Goal: Information Seeking & Learning: Learn about a topic

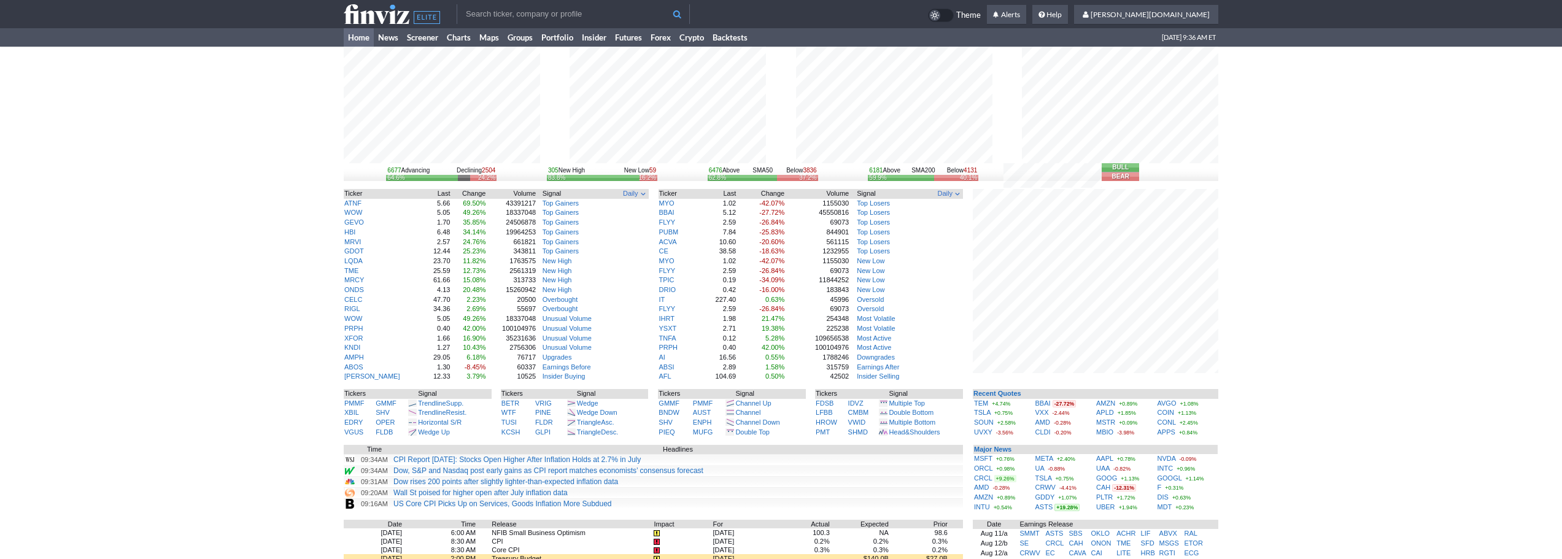
click at [1306, 265] on div "6677 Advancing Declining 2504 64.6% 24.2% 305 New High New Low 59 83.8% 16.2% 6…" at bounding box center [781, 388] width 1562 height 682
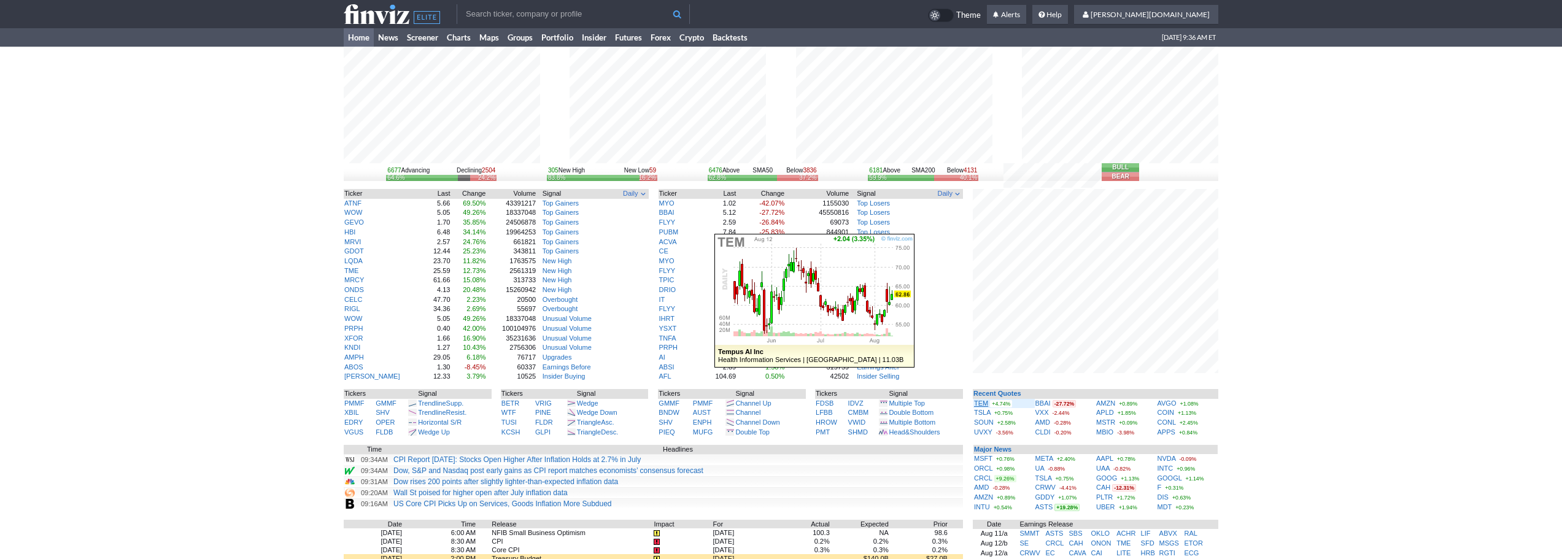
click at [978, 403] on link "TEM" at bounding box center [981, 402] width 14 height 7
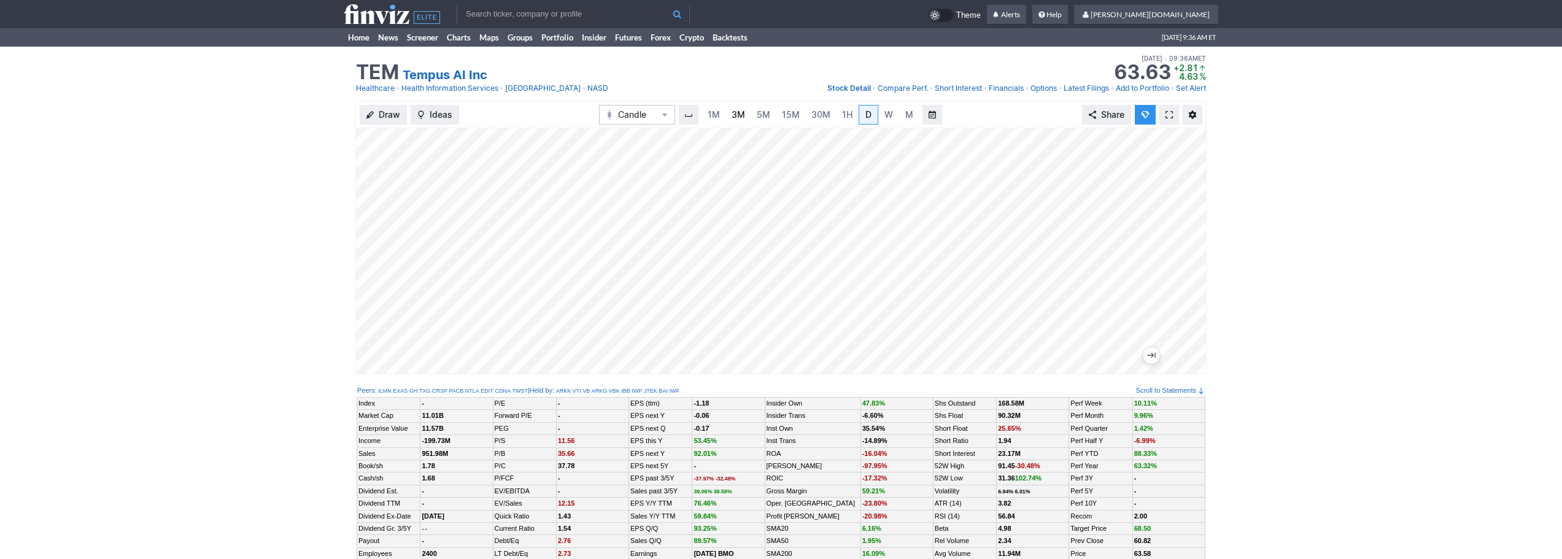
click at [746, 110] on link "3M" at bounding box center [738, 115] width 25 height 20
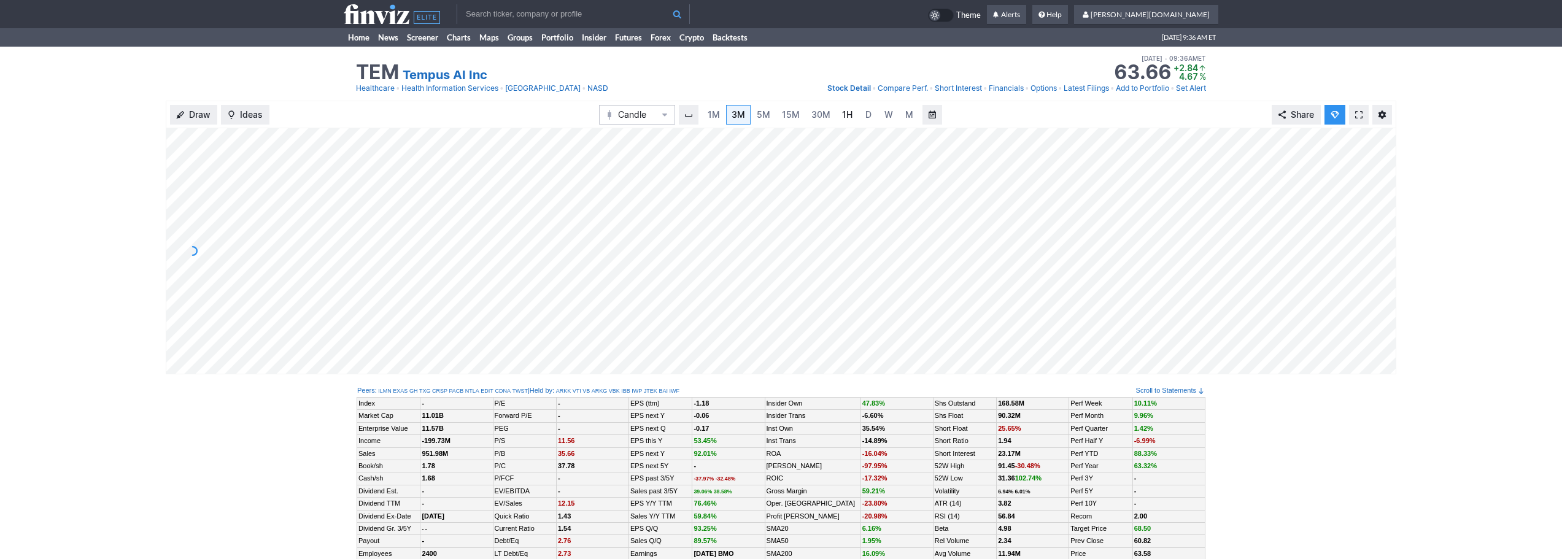
click at [854, 114] on link "1H" at bounding box center [846, 115] width 21 height 20
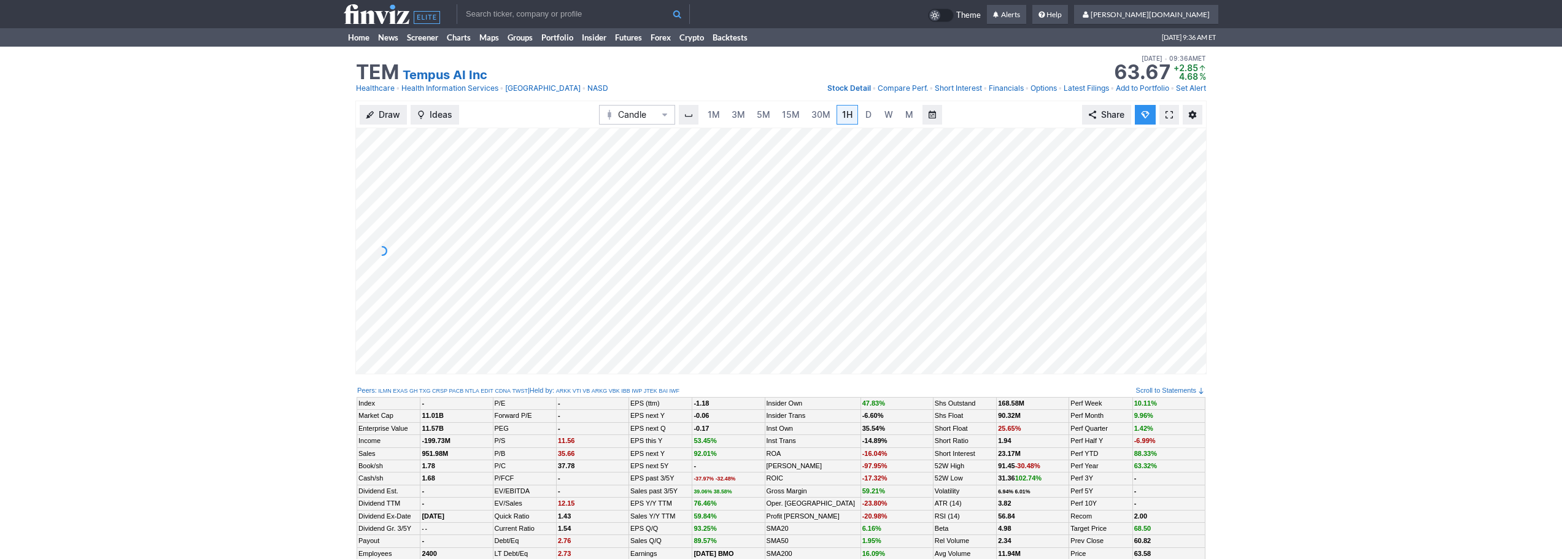
click at [1164, 112] on link at bounding box center [1169, 115] width 20 height 20
click at [732, 118] on span "3M" at bounding box center [738, 114] width 14 height 10
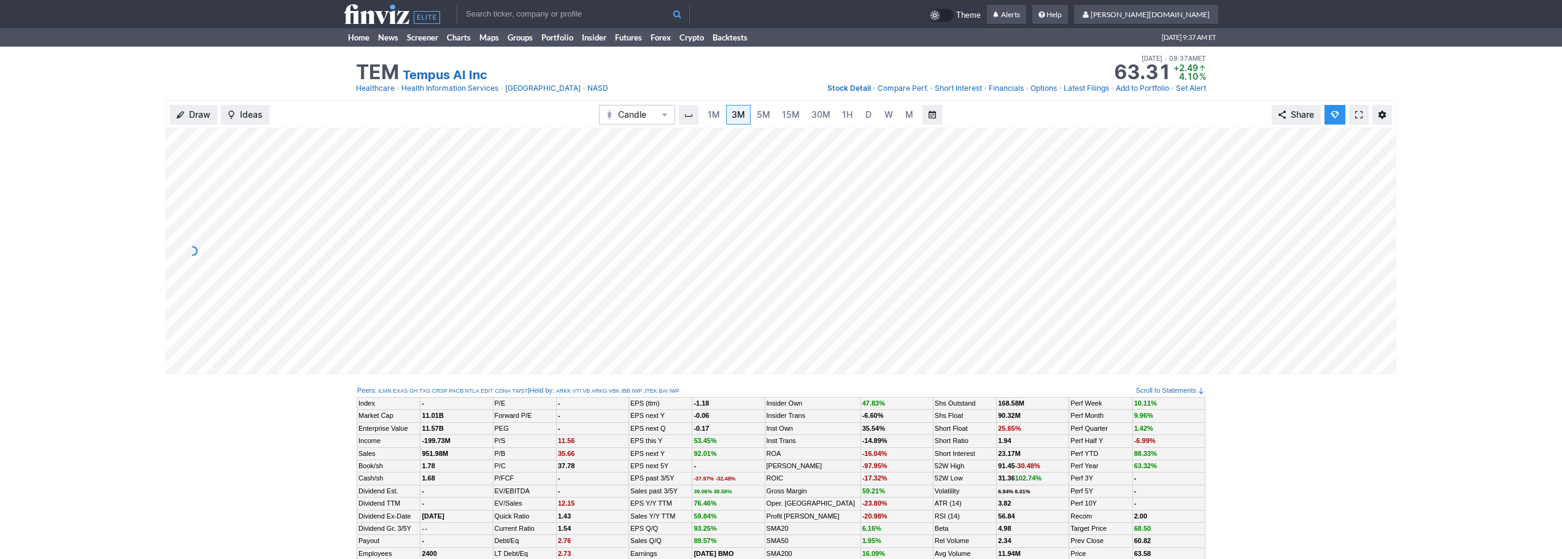
click at [492, 20] on input "text" at bounding box center [573, 14] width 233 height 20
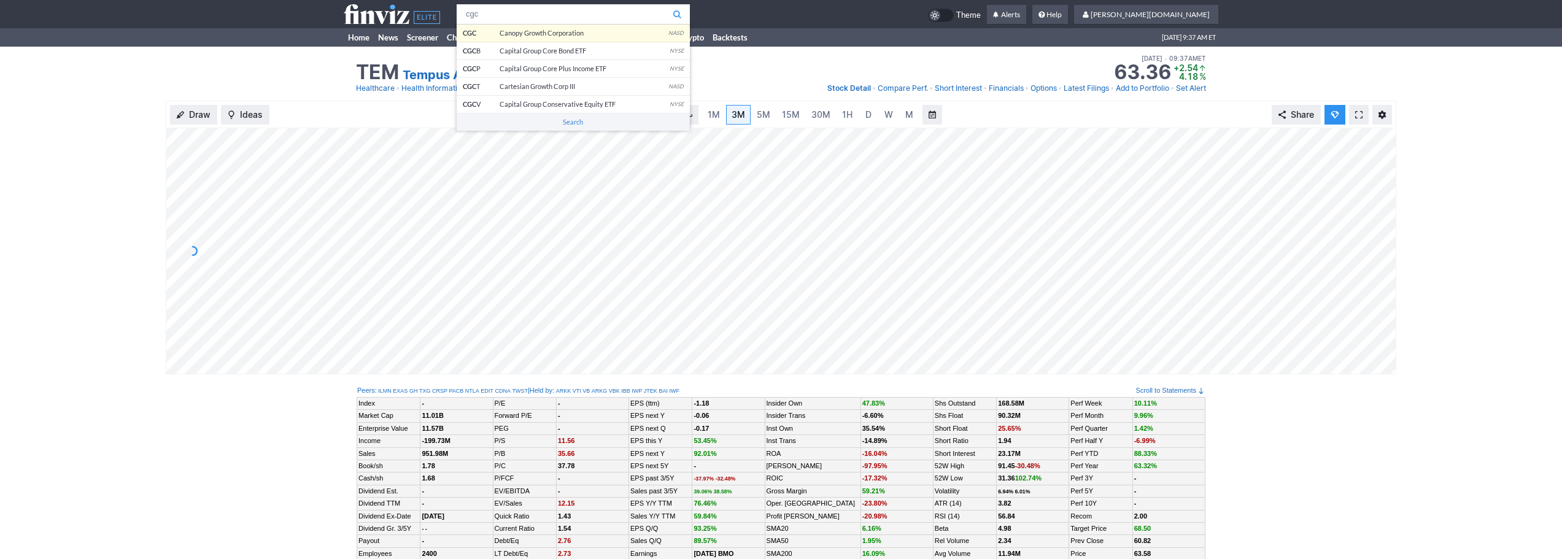
type input "cgc"
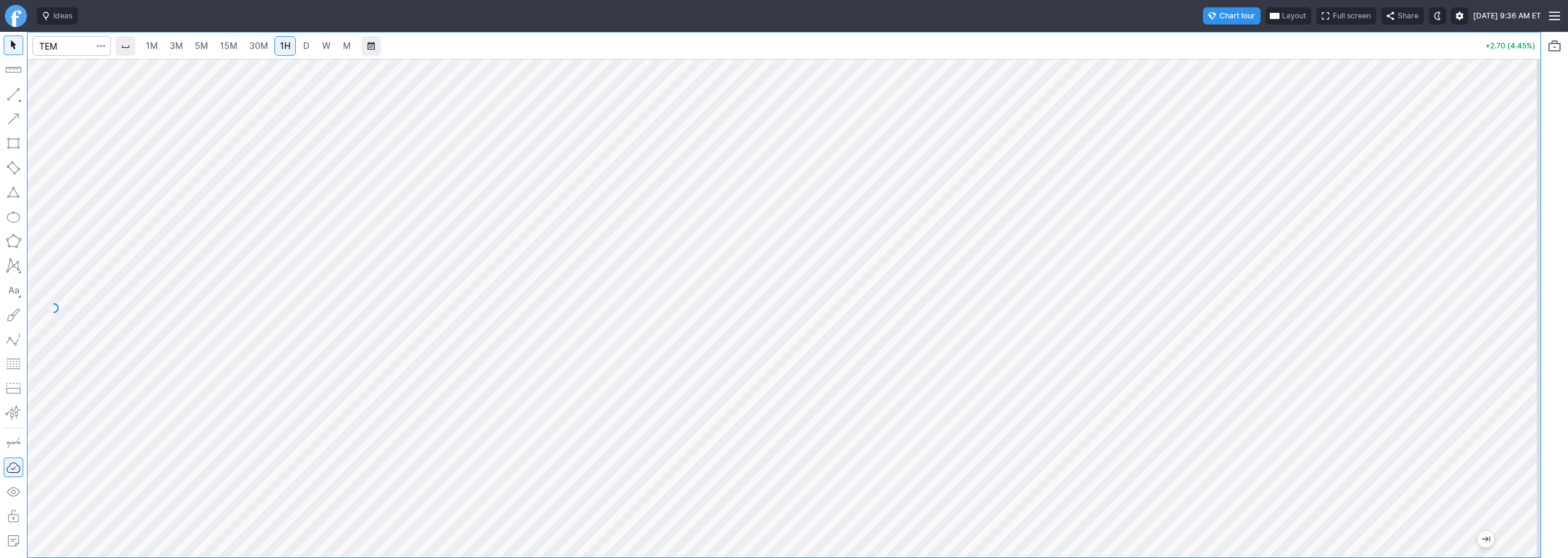
click at [305, 45] on span "D" at bounding box center [306, 46] width 6 height 10
click at [180, 38] on link "3M" at bounding box center [176, 46] width 25 height 20
click at [261, 55] on link "30M" at bounding box center [259, 46] width 30 height 20
click at [298, 40] on link "D" at bounding box center [306, 46] width 20 height 20
click at [174, 48] on span "3M" at bounding box center [177, 46] width 14 height 10
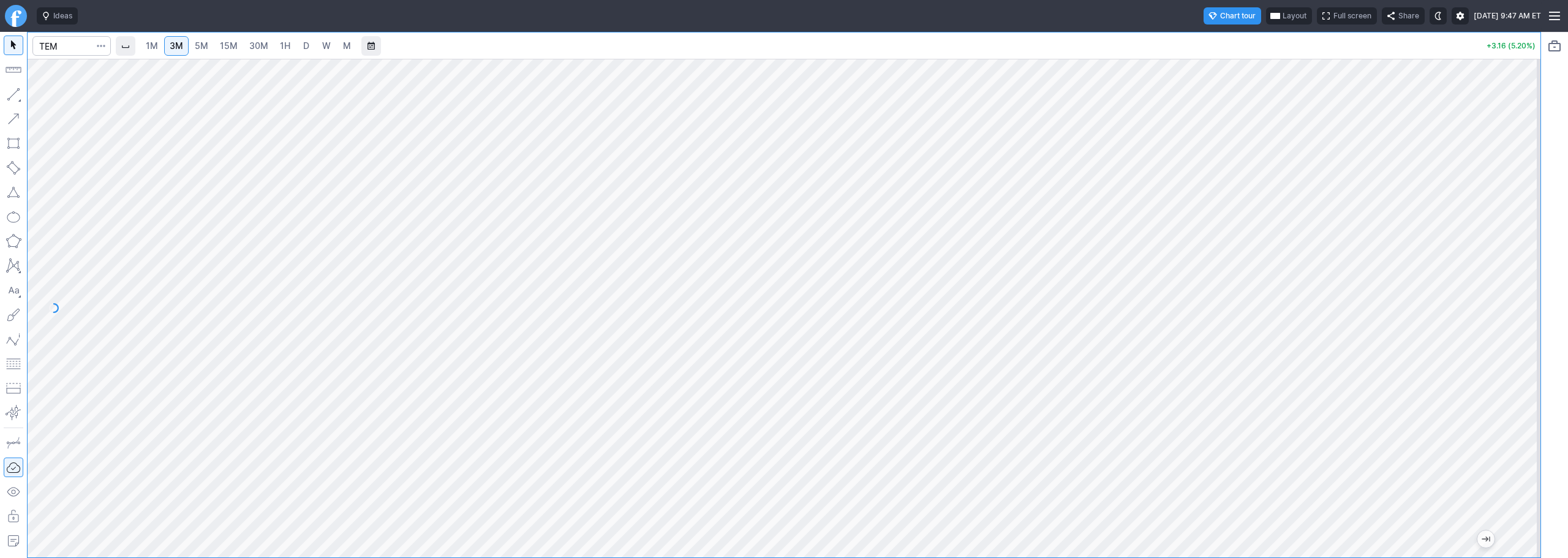
click at [321, 45] on link "W" at bounding box center [326, 46] width 20 height 20
click at [308, 49] on span "D" at bounding box center [306, 46] width 6 height 10
click at [189, 44] on link "3M" at bounding box center [176, 46] width 25 height 20
click at [286, 51] on span "1H" at bounding box center [284, 46] width 10 height 12
click at [308, 48] on span "D" at bounding box center [306, 46] width 6 height 10
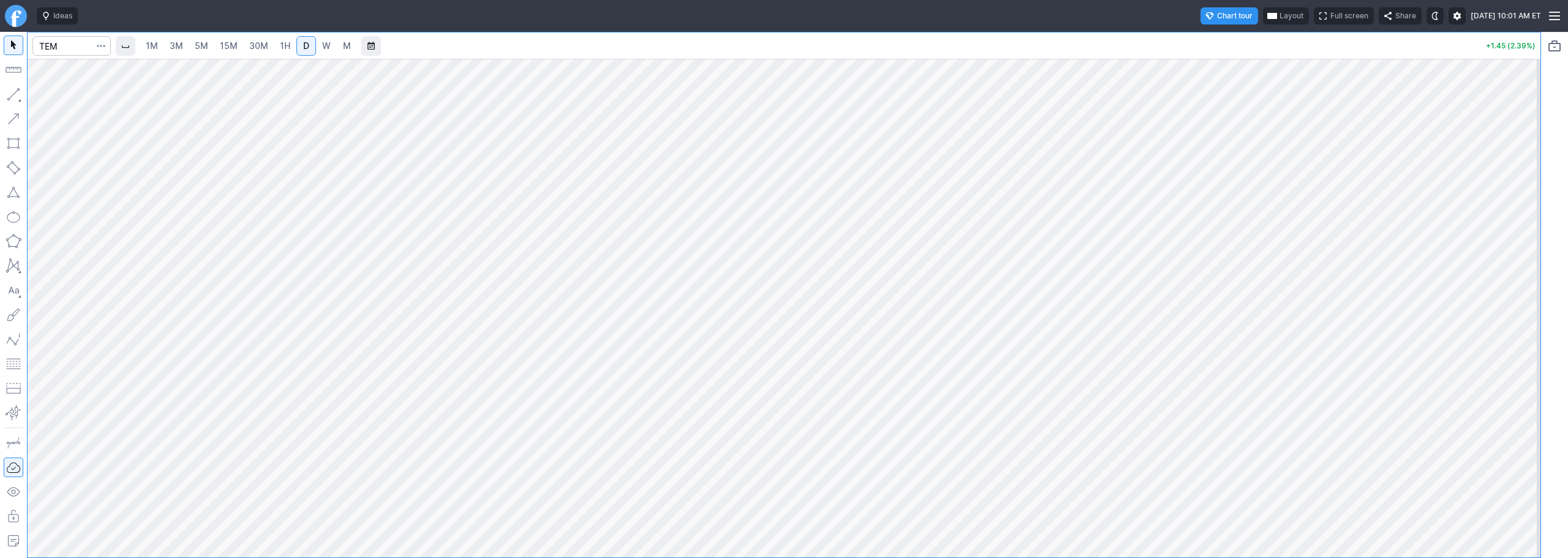
click at [281, 45] on span "1H" at bounding box center [284, 46] width 10 height 10
click at [183, 45] on span "3M" at bounding box center [177, 46] width 14 height 10
click at [10, 12] on link "Finviz.com" at bounding box center [16, 16] width 22 height 22
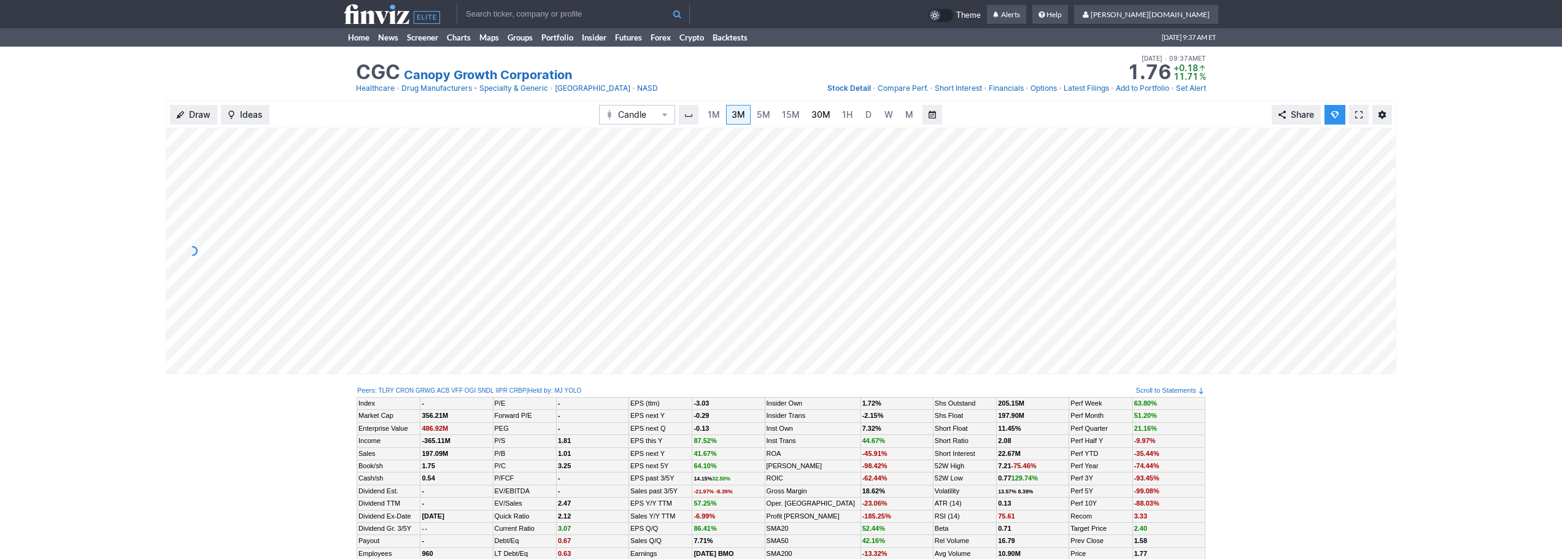
click at [819, 117] on span "30M" at bounding box center [820, 114] width 19 height 10
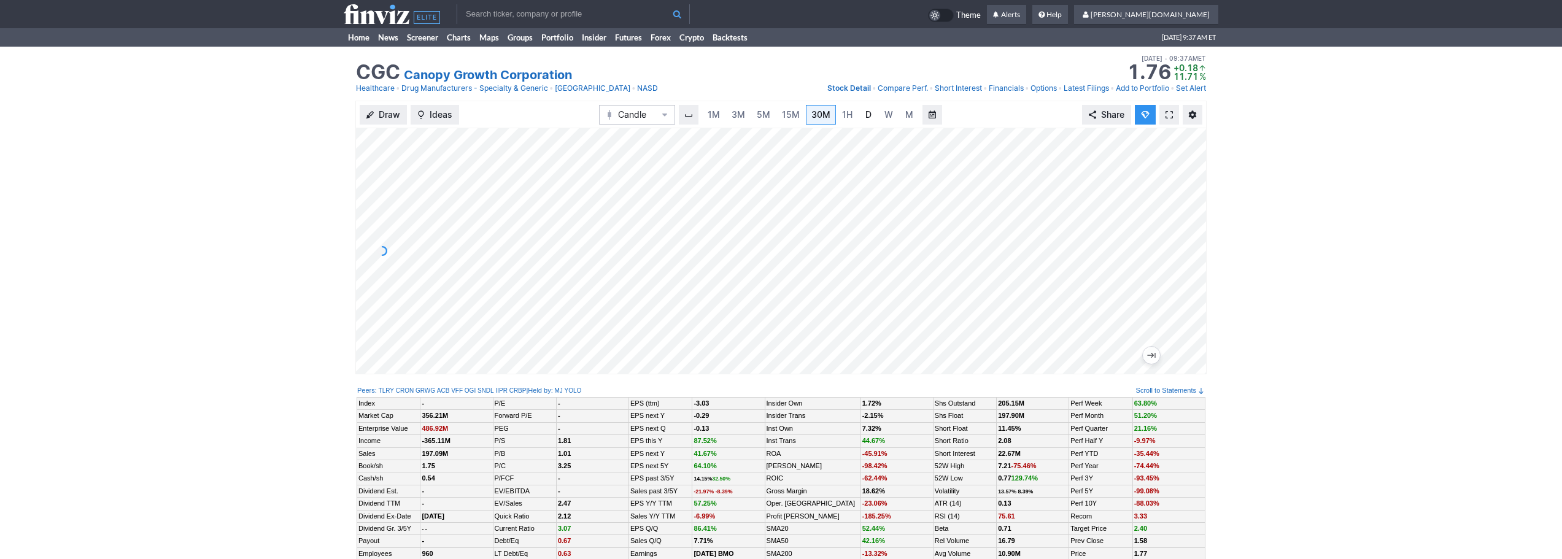
click at [872, 119] on link "D" at bounding box center [869, 115] width 20 height 20
click at [730, 120] on link "3M" at bounding box center [738, 115] width 25 height 20
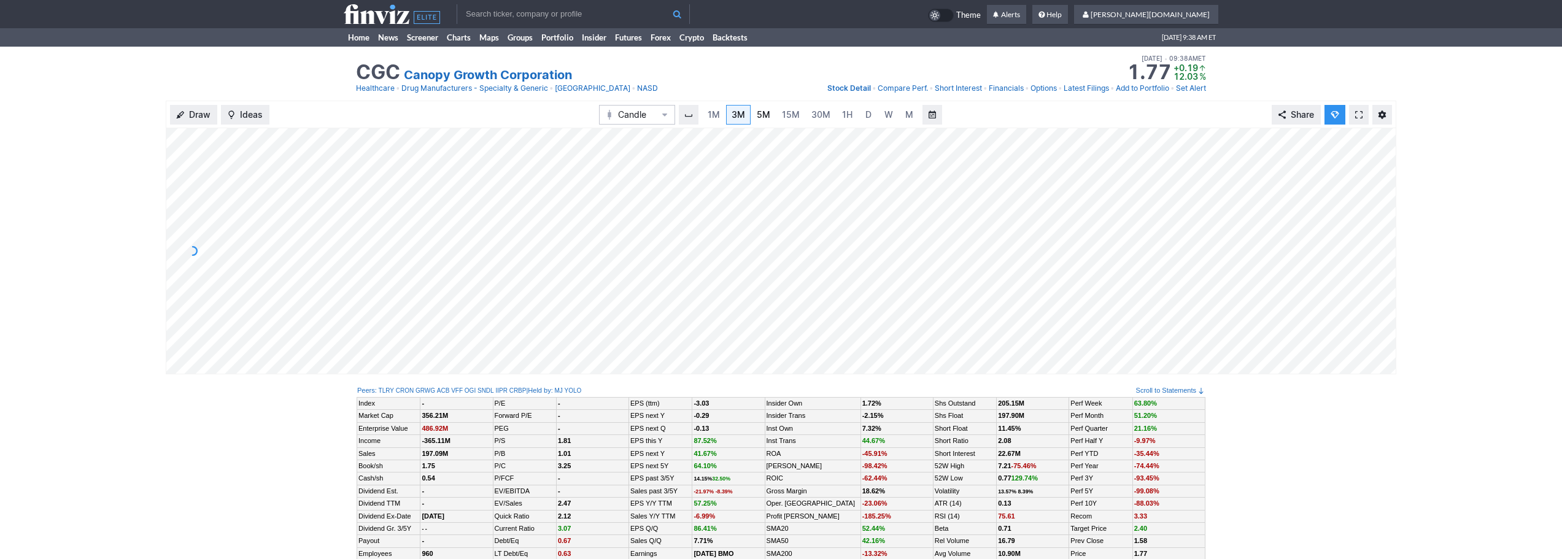
click at [774, 116] on link "5M" at bounding box center [763, 115] width 25 height 20
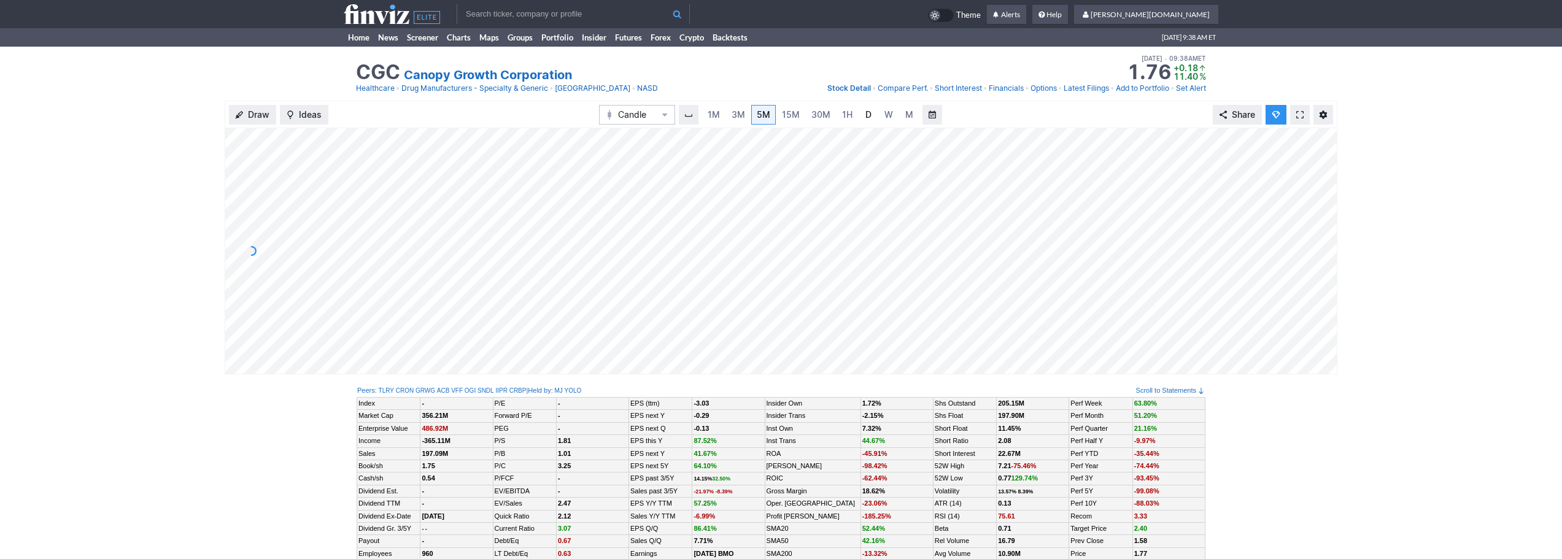
click at [859, 115] on link "D" at bounding box center [869, 115] width 20 height 20
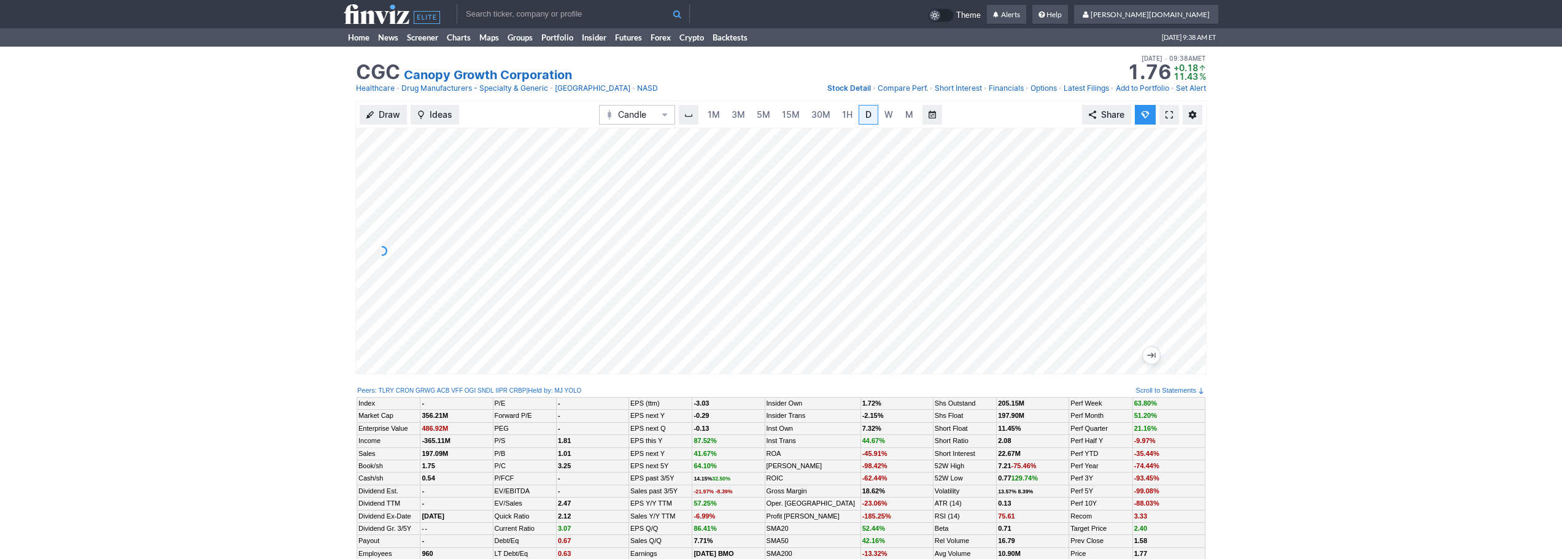
click at [1174, 119] on link at bounding box center [1169, 115] width 20 height 20
click at [740, 112] on span "3M" at bounding box center [738, 114] width 14 height 10
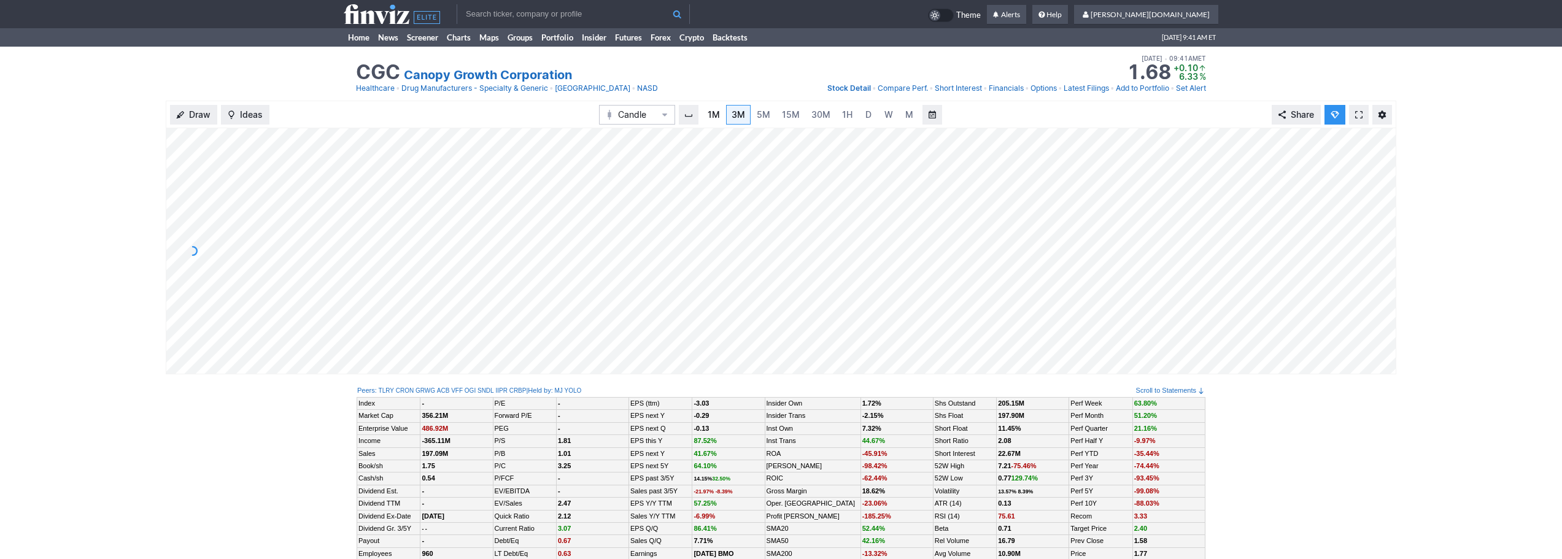
click at [715, 113] on span "1M" at bounding box center [714, 114] width 12 height 10
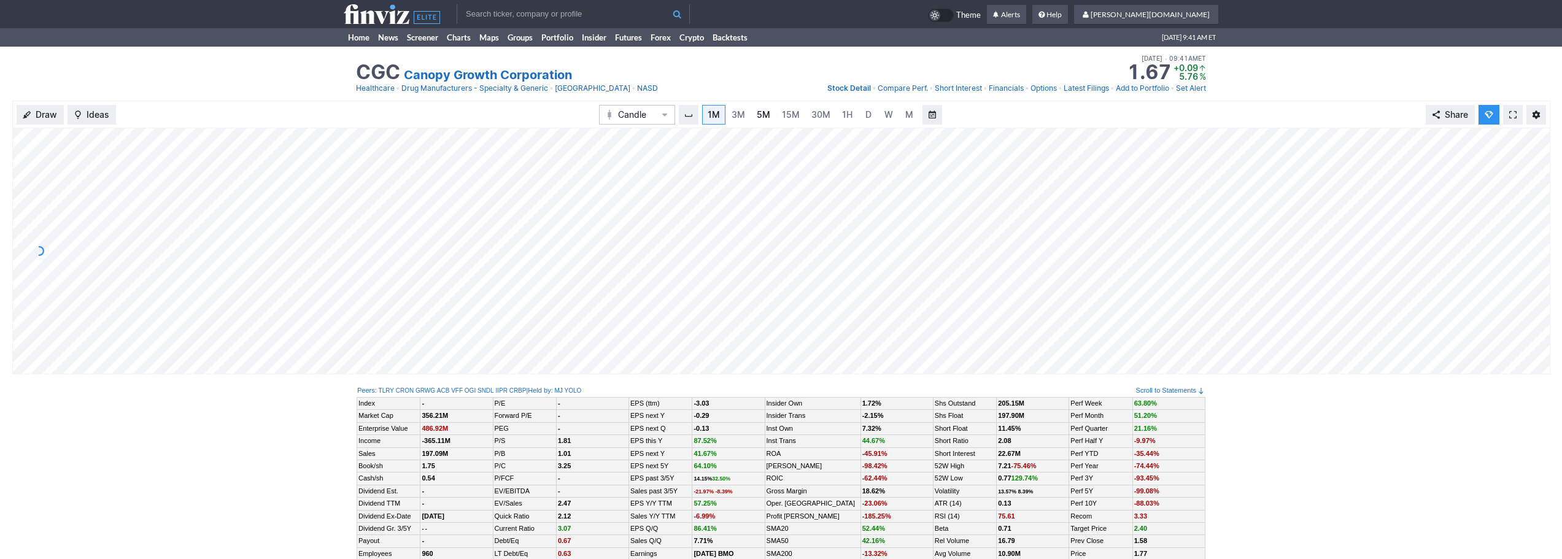
click at [760, 115] on span "5M" at bounding box center [764, 114] width 14 height 10
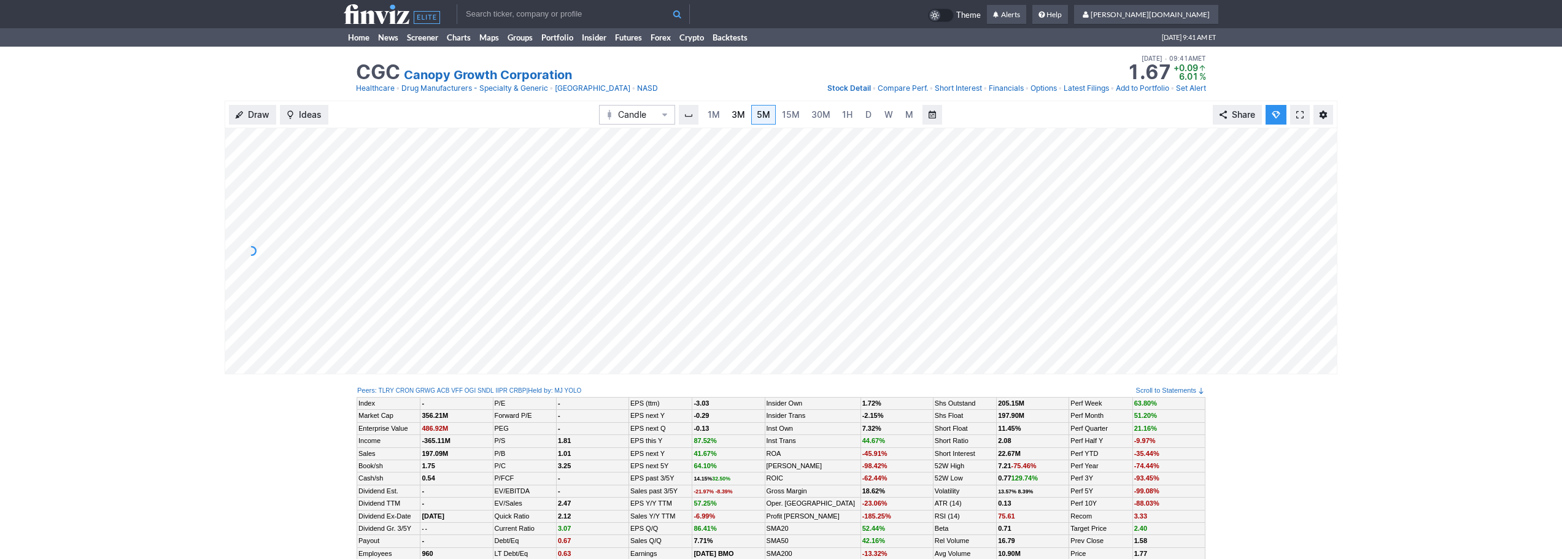
click at [727, 115] on link "3M" at bounding box center [738, 115] width 25 height 20
click at [717, 115] on span "1M" at bounding box center [714, 114] width 12 height 10
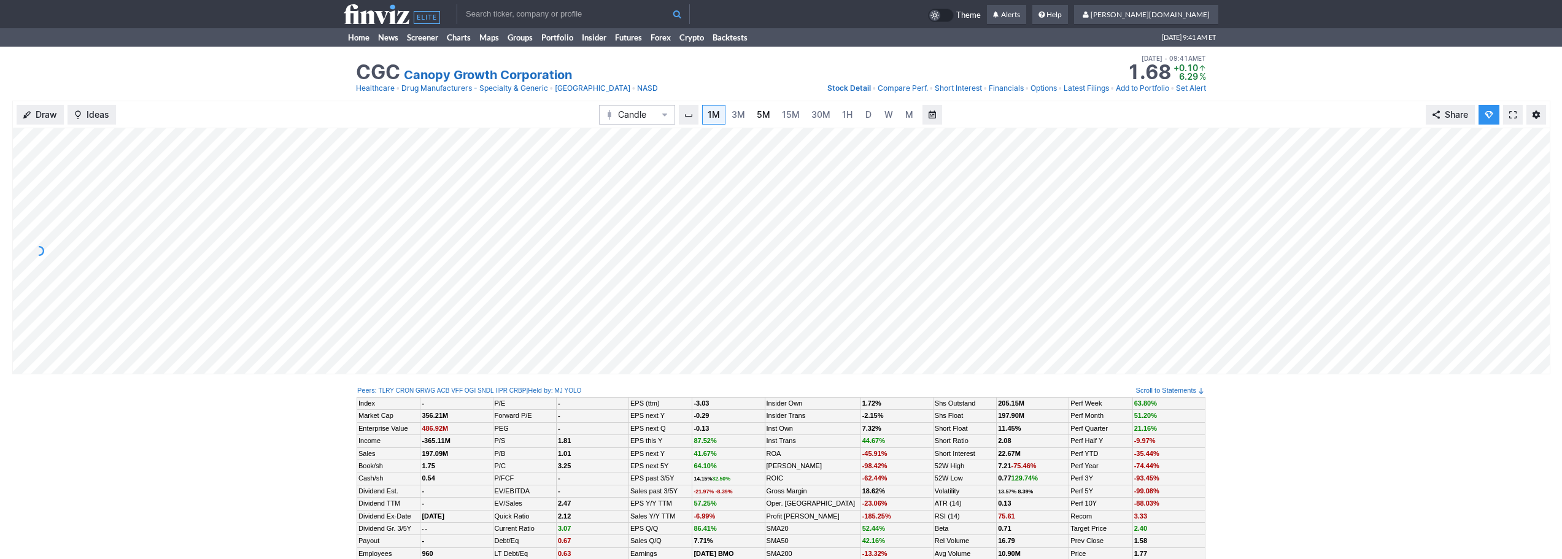
click at [774, 118] on link "5M" at bounding box center [763, 115] width 25 height 20
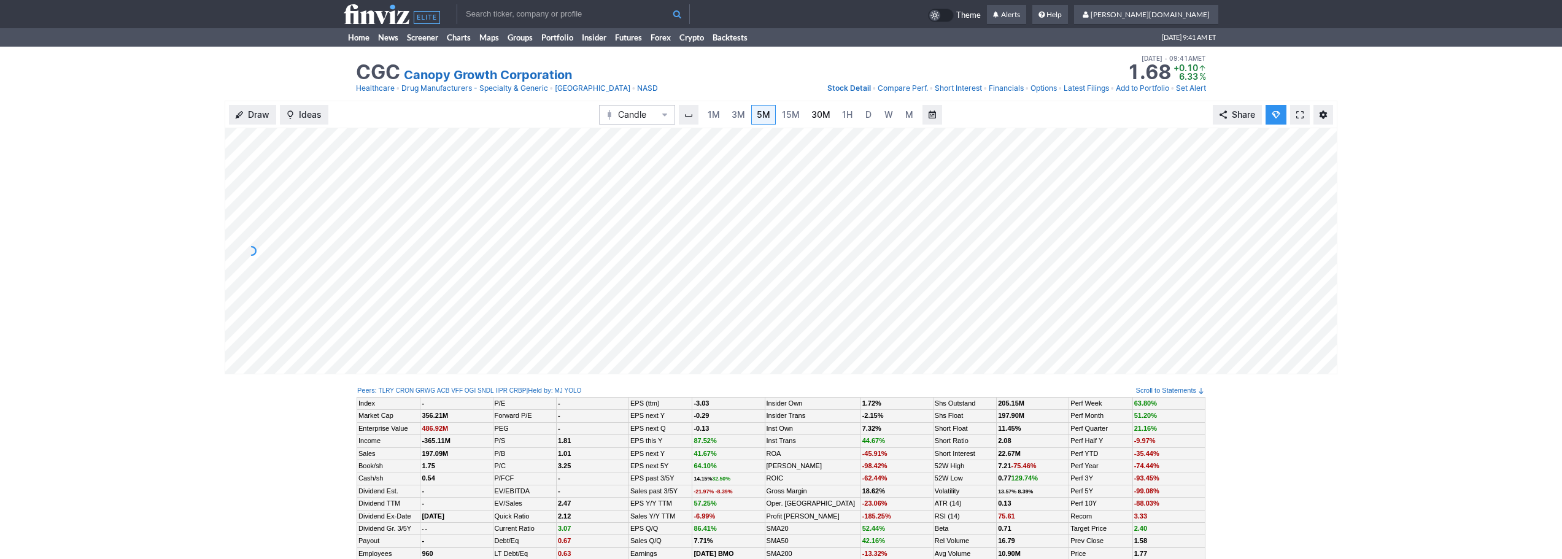
click at [822, 118] on span "30M" at bounding box center [820, 114] width 19 height 10
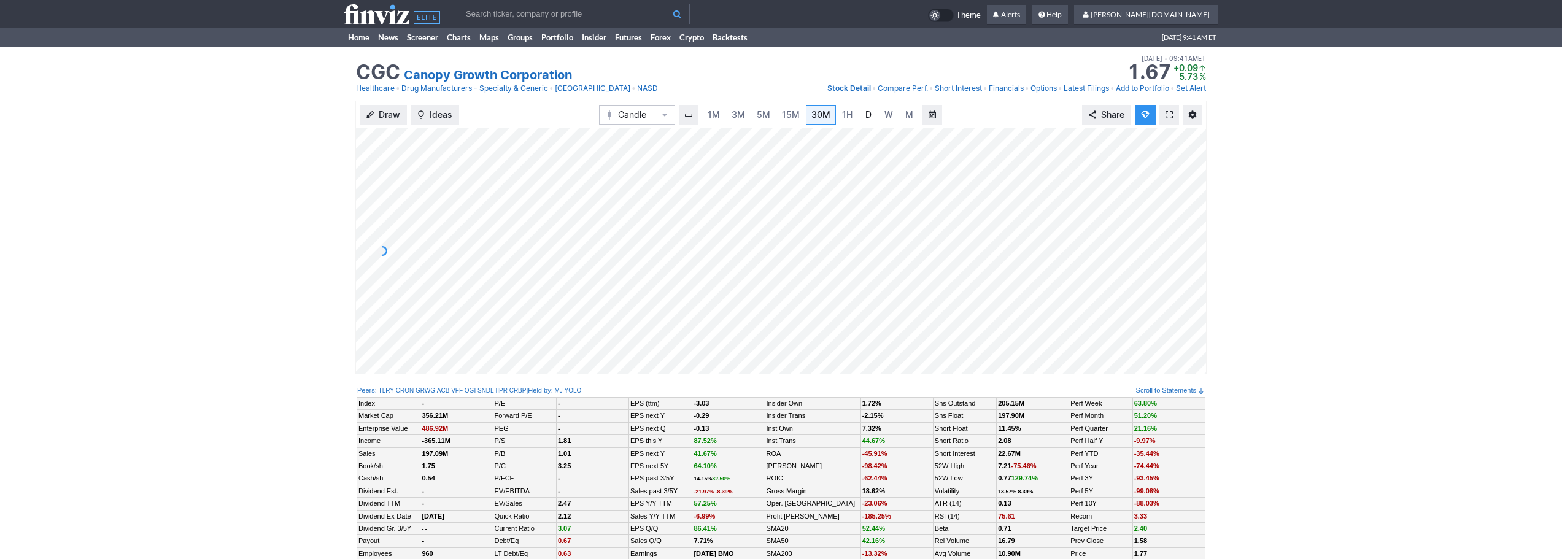
click at [860, 114] on link "D" at bounding box center [869, 115] width 20 height 20
click at [735, 112] on span "3M" at bounding box center [738, 114] width 14 height 10
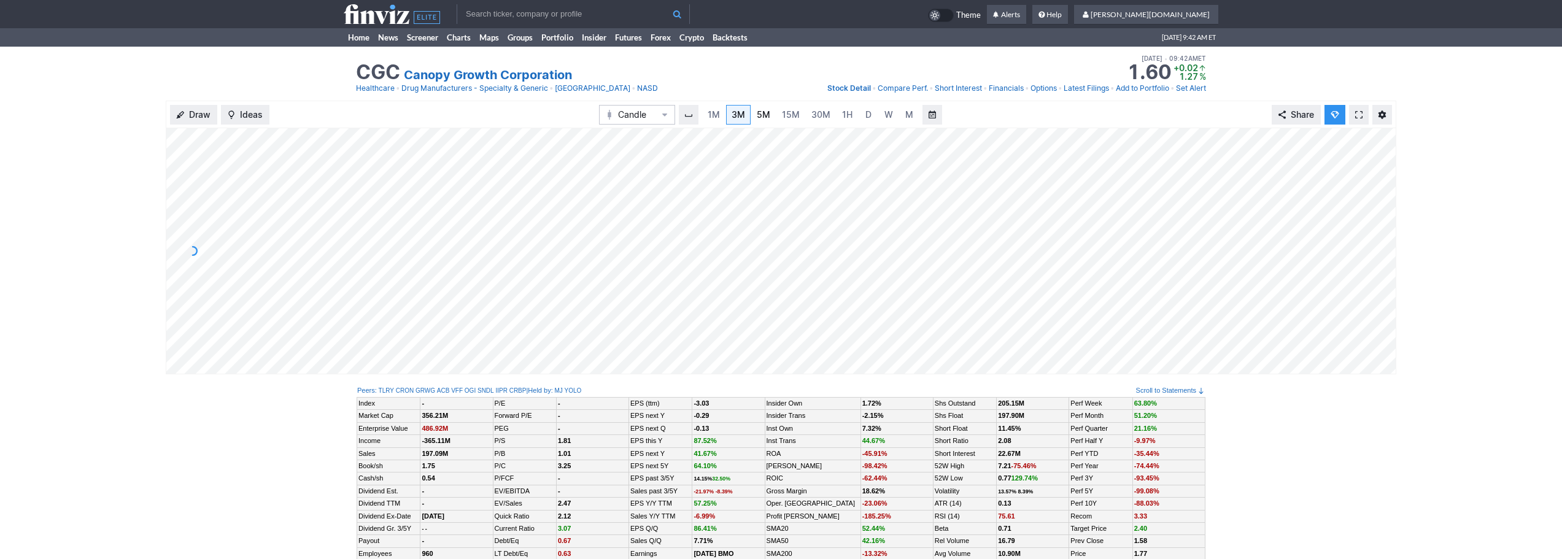
click at [774, 112] on link "5M" at bounding box center [763, 115] width 25 height 20
click at [598, 18] on input "text" at bounding box center [573, 14] width 233 height 20
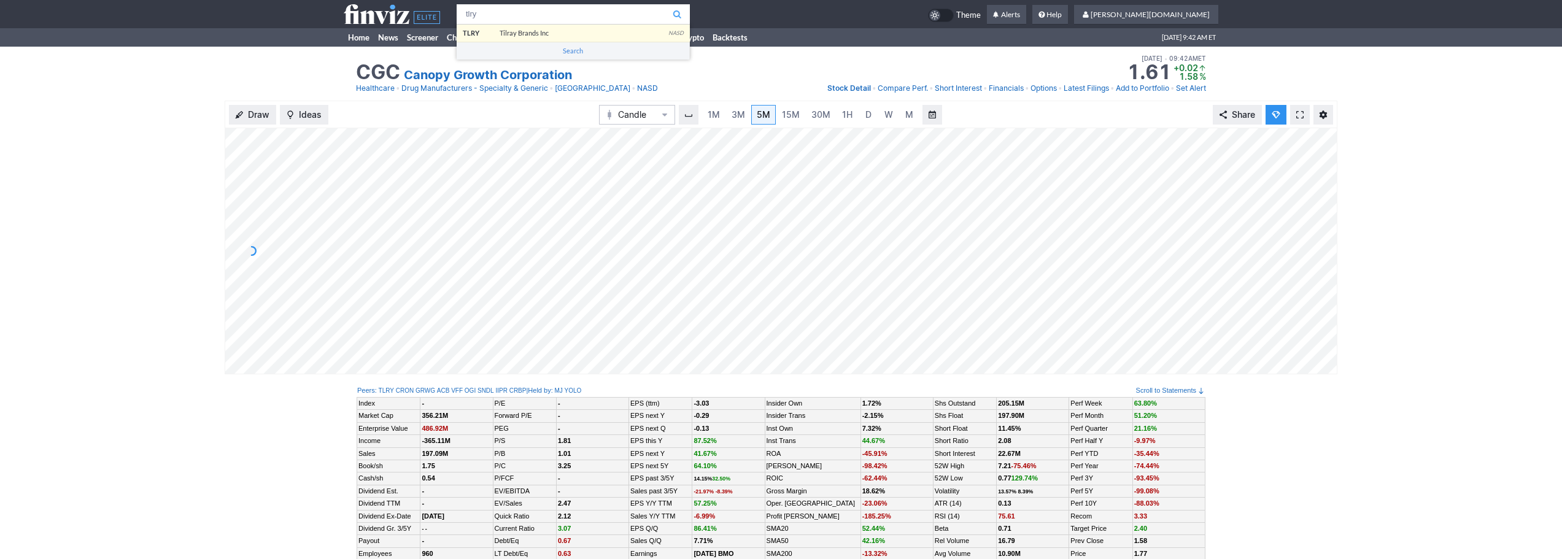
type input "tlry"
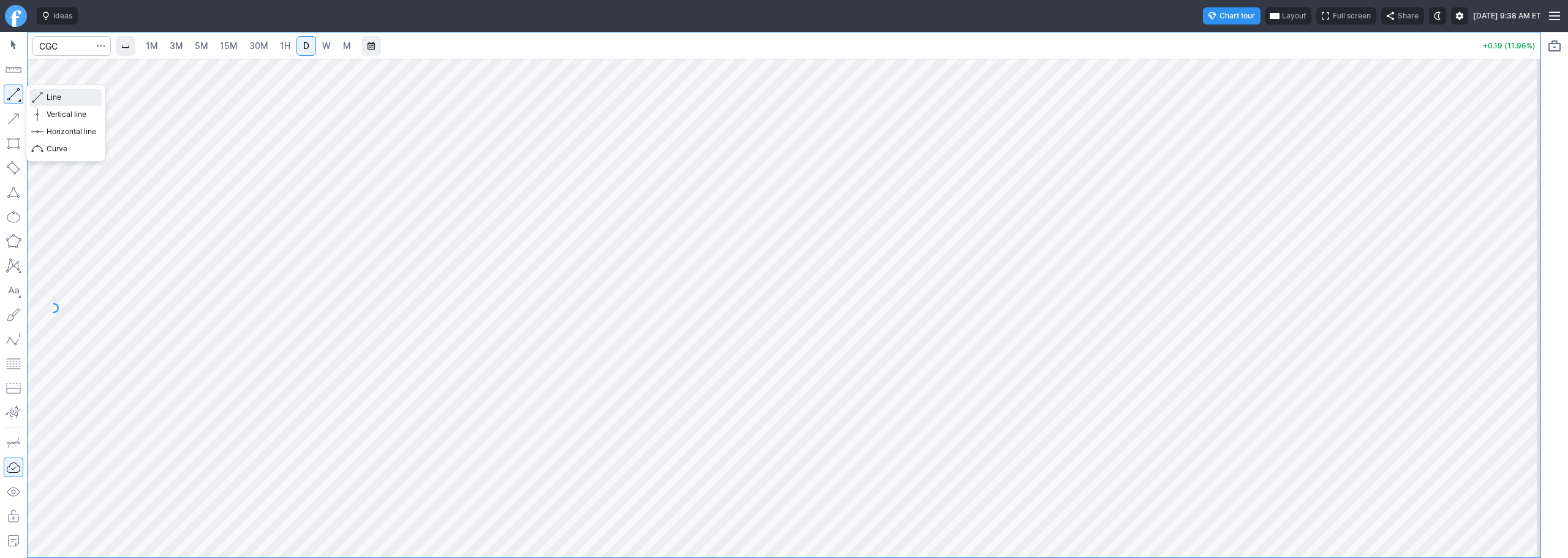
click at [63, 96] on span "Line" at bounding box center [72, 97] width 50 height 12
click at [67, 36] on div at bounding box center [72, 46] width 79 height 27
click at [64, 42] on input "Search" at bounding box center [72, 46] width 79 height 20
type input "tlry"
click at [43, 101] on button "Line" at bounding box center [66, 97] width 72 height 17
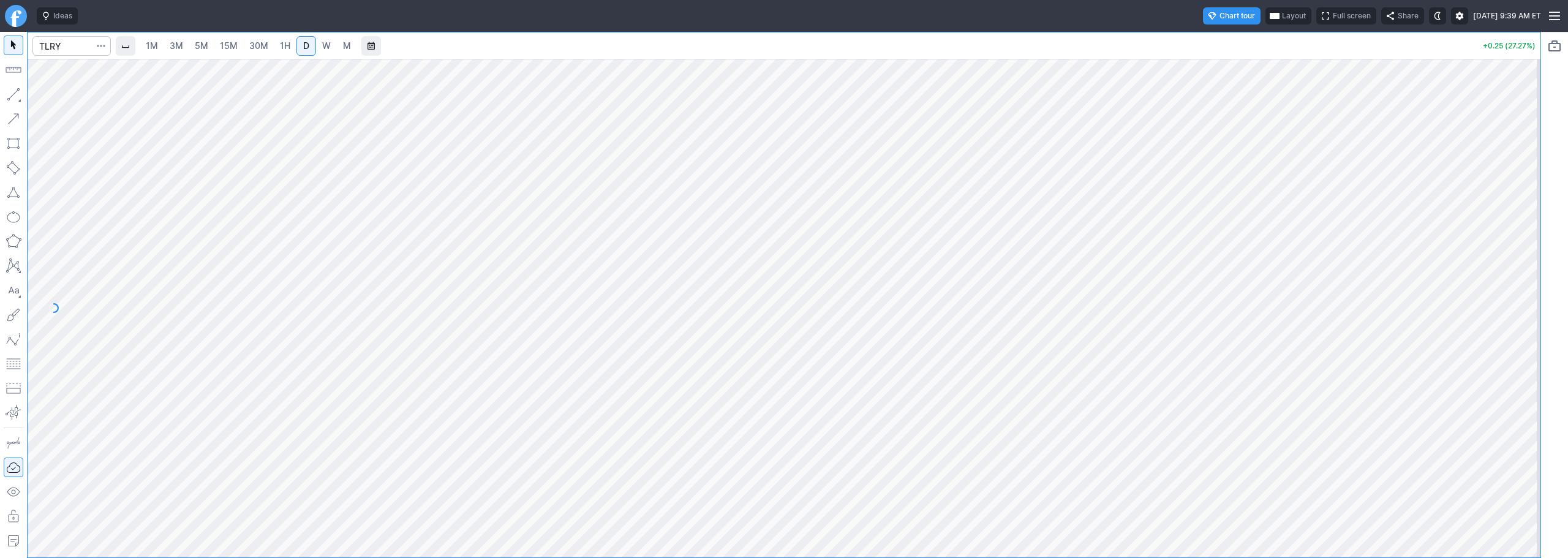
click at [187, 47] on link "3M" at bounding box center [176, 46] width 25 height 20
click at [41, 42] on input "Search" at bounding box center [72, 46] width 79 height 20
type input "cgc"
click at [167, 66] on button "CGC Canopy Growth Corporation NASD" at bounding box center [171, 72] width 259 height 17
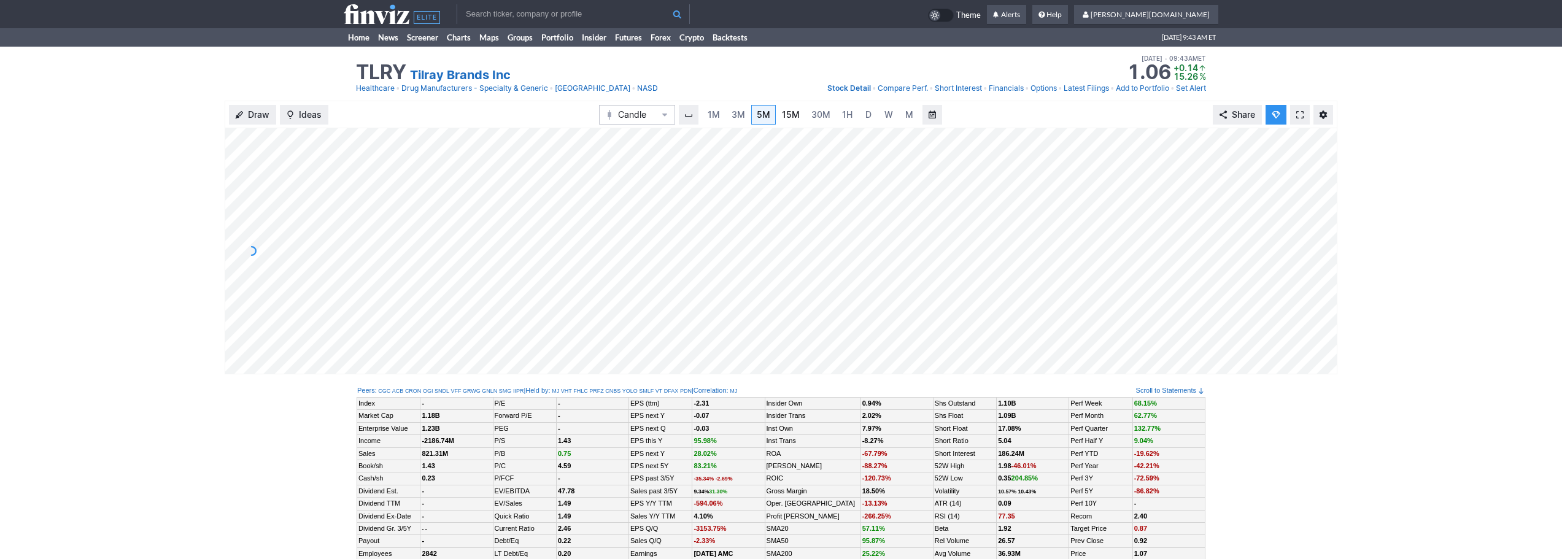
click at [790, 115] on span "15M" at bounding box center [791, 114] width 18 height 10
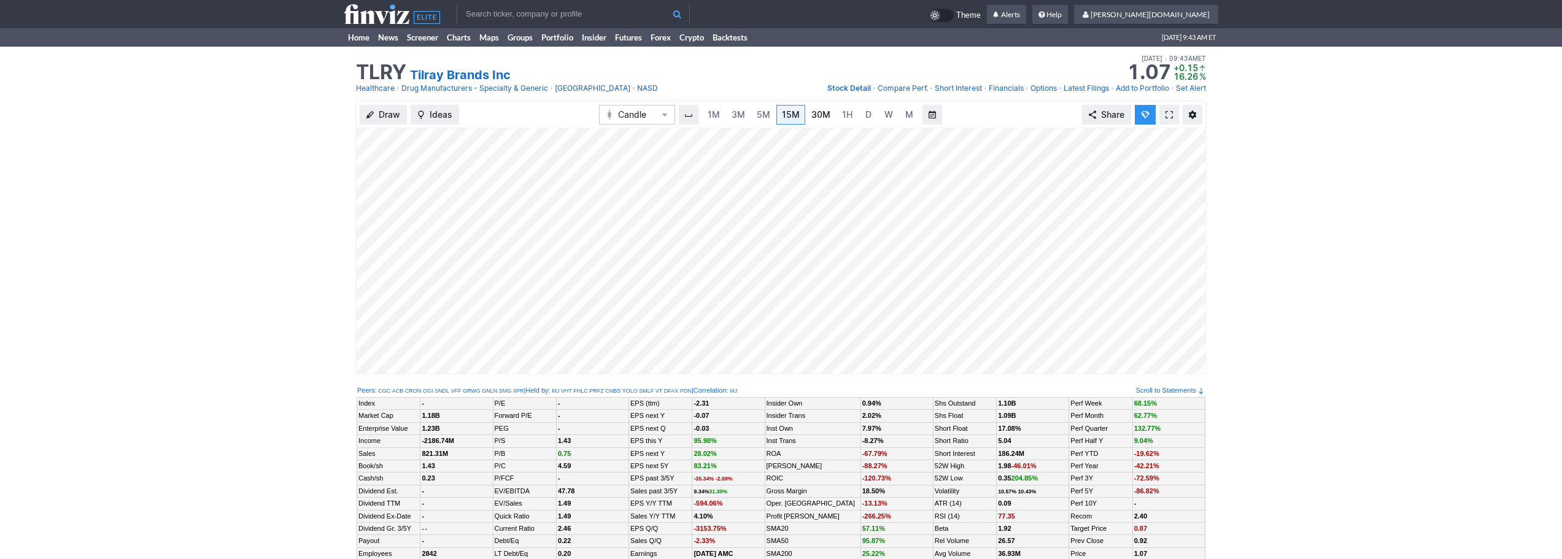
click at [833, 110] on link "30M" at bounding box center [821, 115] width 30 height 20
click at [733, 115] on span "3M" at bounding box center [738, 114] width 14 height 10
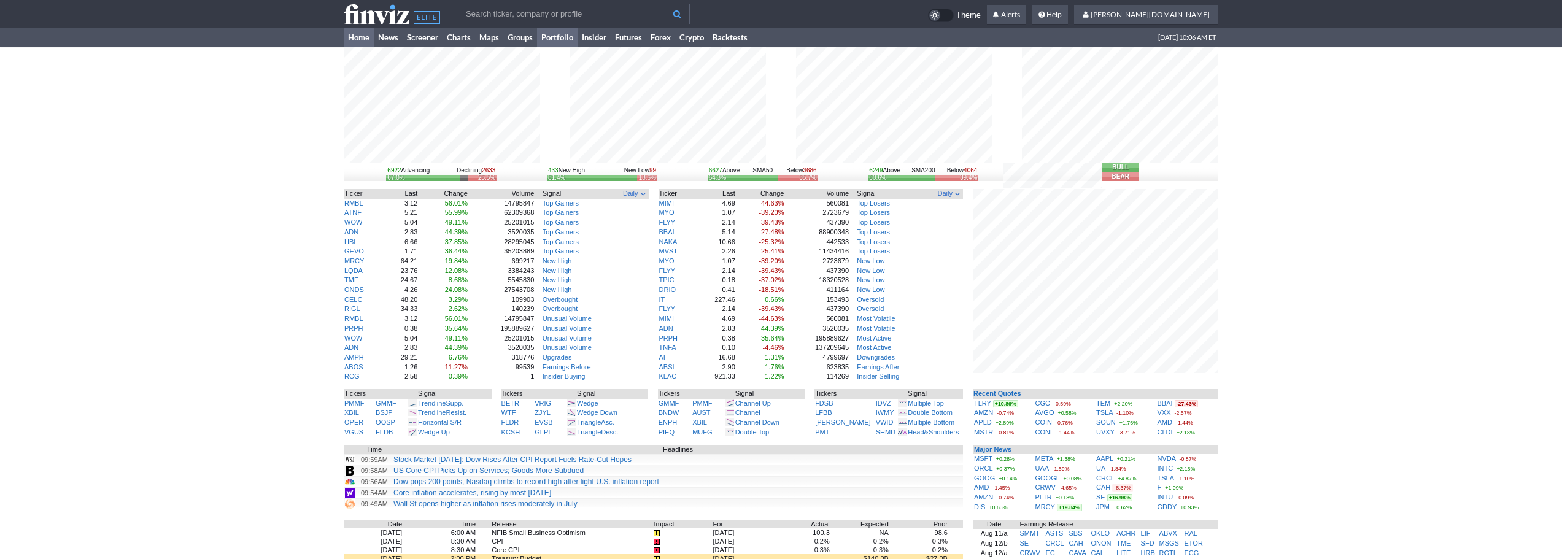
click at [557, 31] on link "Portfolio" at bounding box center [557, 37] width 41 height 18
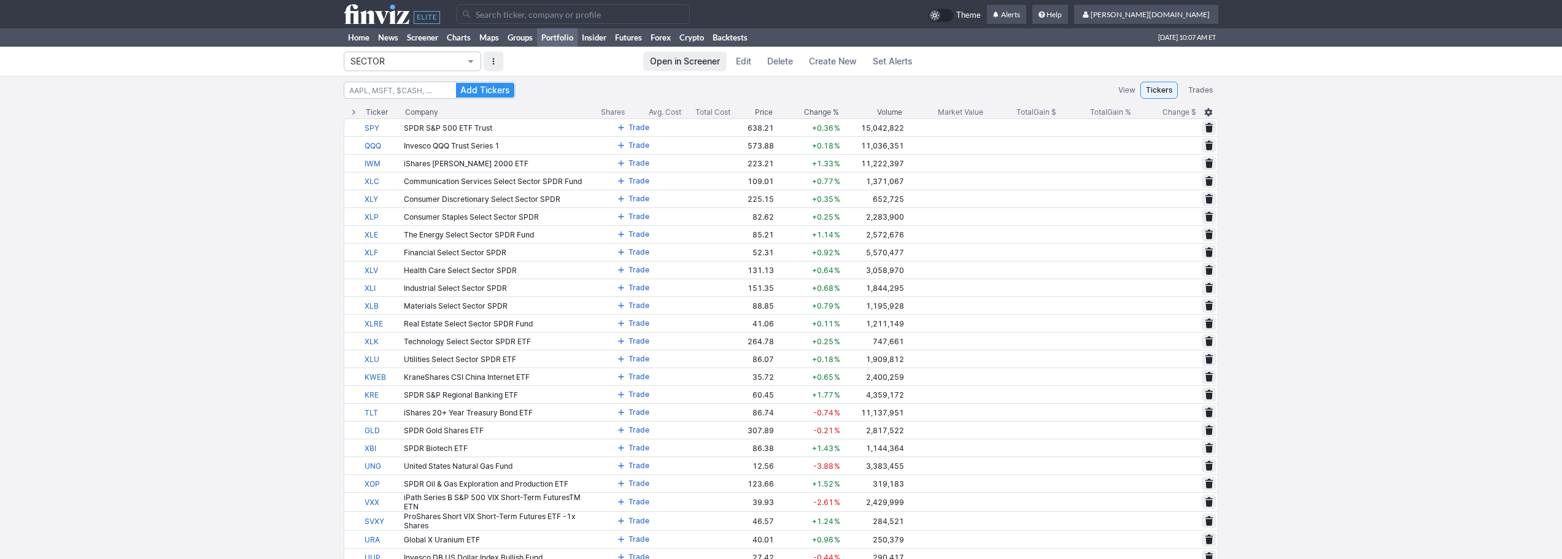
click at [419, 60] on span "SECTOR" at bounding box center [406, 61] width 112 height 12
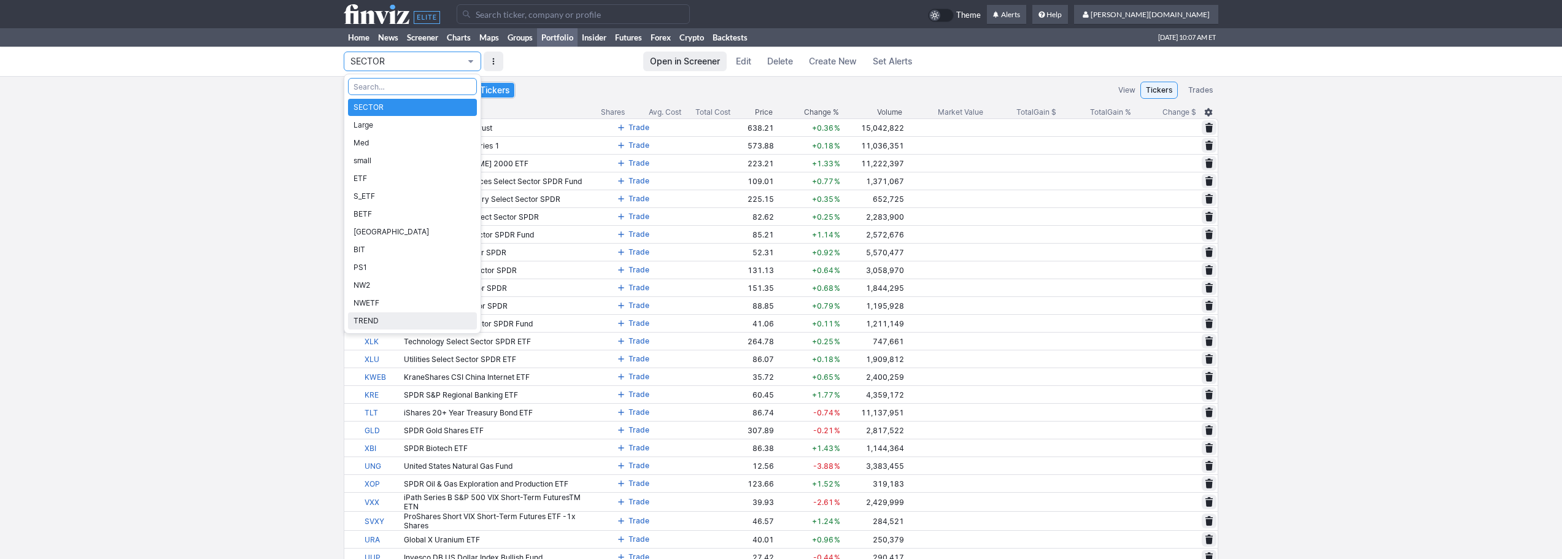
click at [438, 322] on span "TREND" at bounding box center [412, 321] width 118 height 12
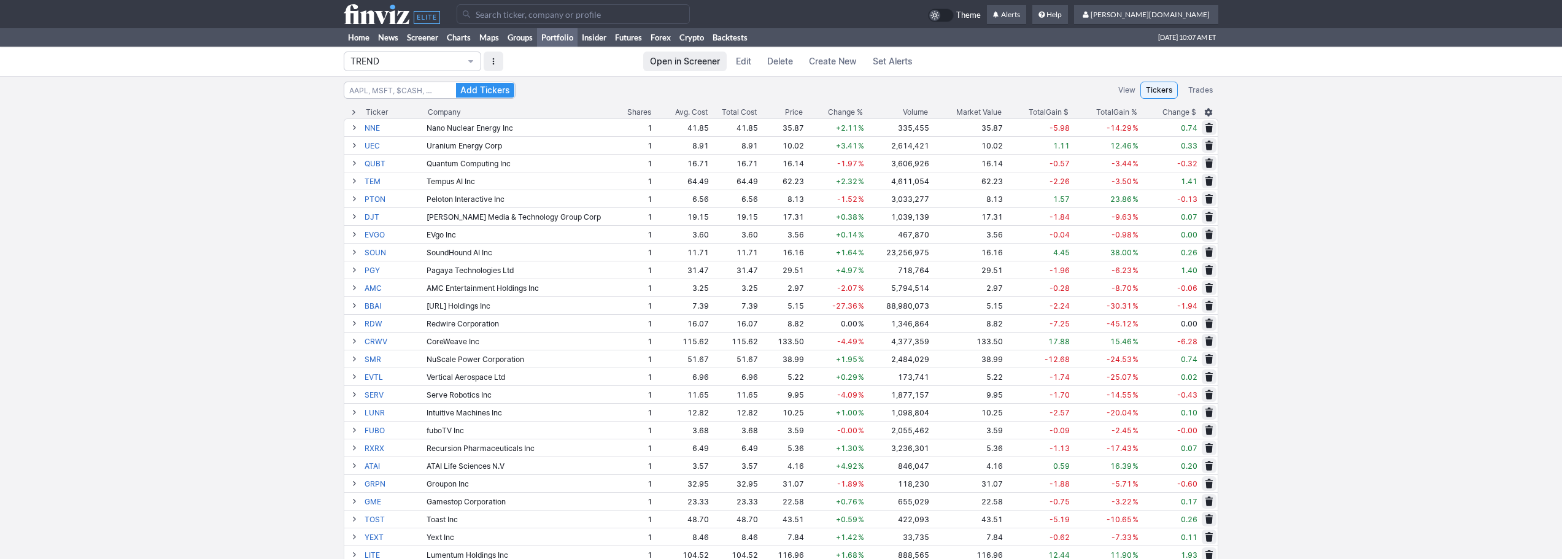
click at [829, 115] on span "Change %" at bounding box center [845, 112] width 35 height 12
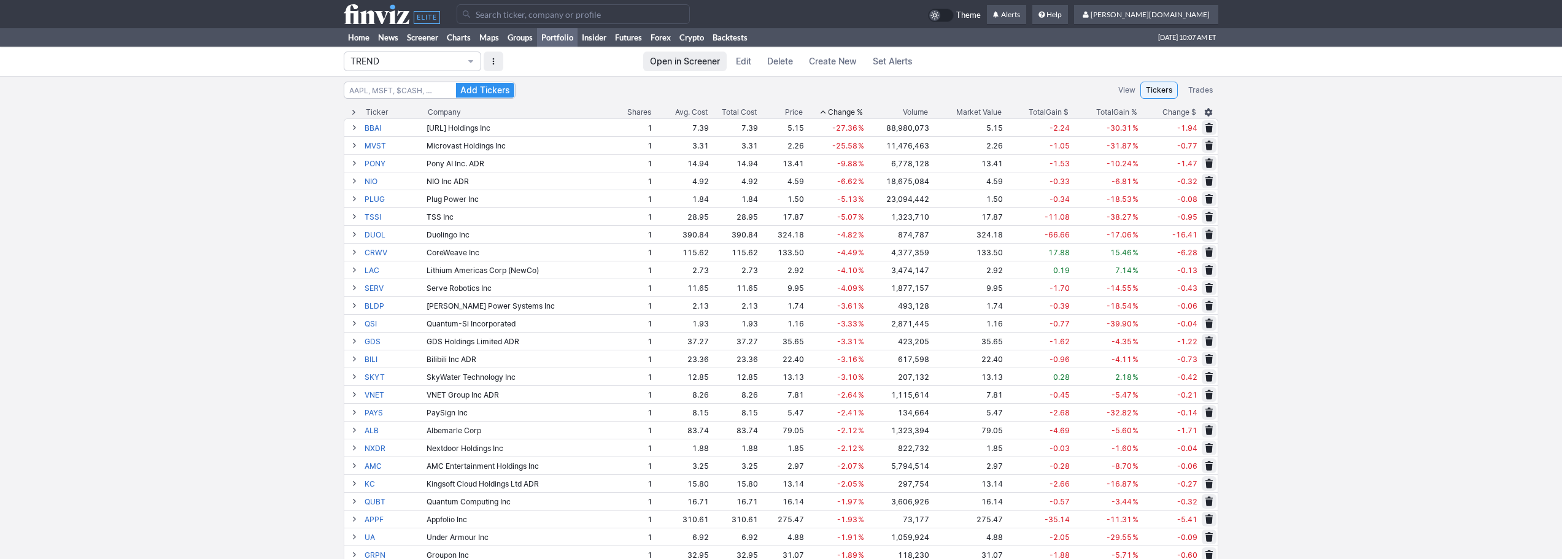
click at [830, 110] on span "Change %" at bounding box center [845, 112] width 35 height 12
